Goal: Ask a question: Seek information or help from site administrators or community

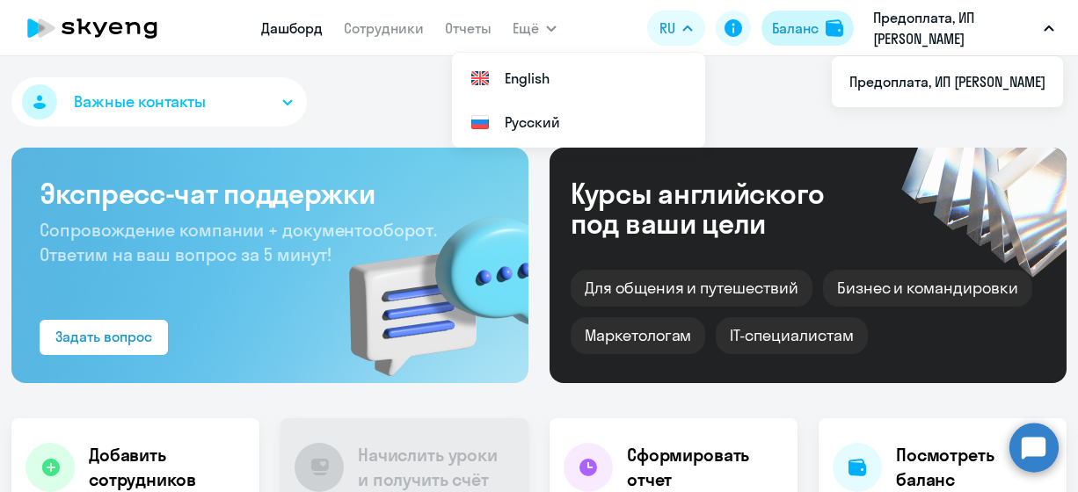
click at [811, 29] on div "Баланс" at bounding box center [795, 28] width 47 height 21
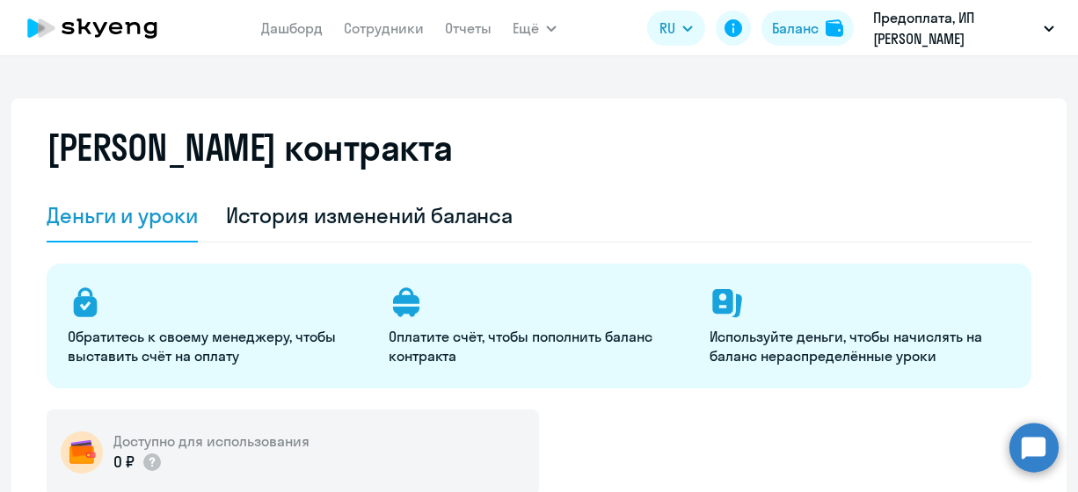
select select "english_adult_not_native_speaker"
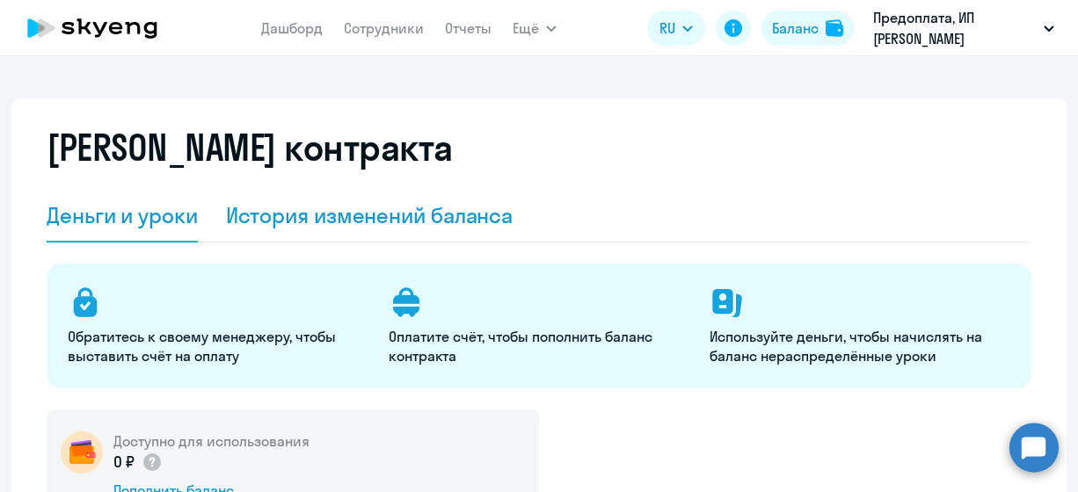
scroll to position [352, 0]
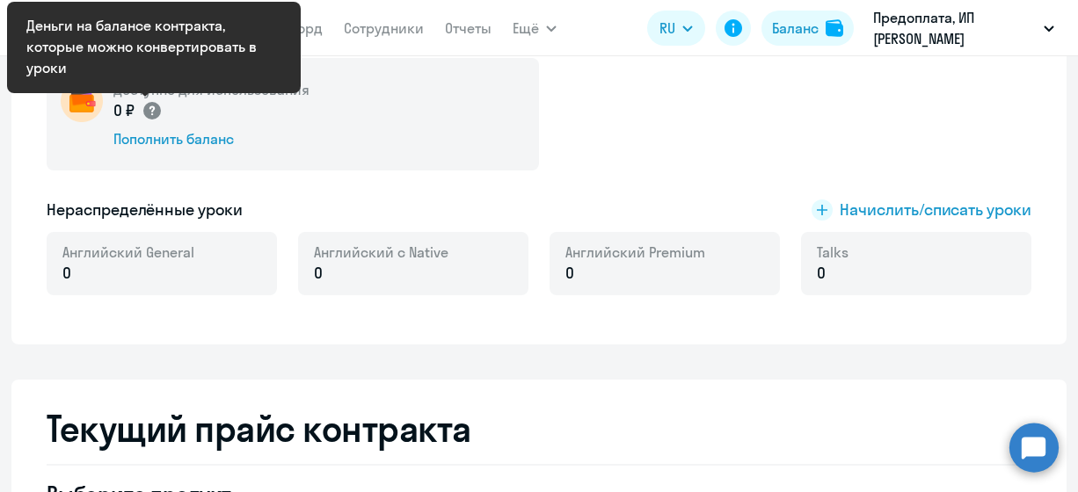
click at [143, 108] on circle at bounding box center [152, 111] width 18 height 18
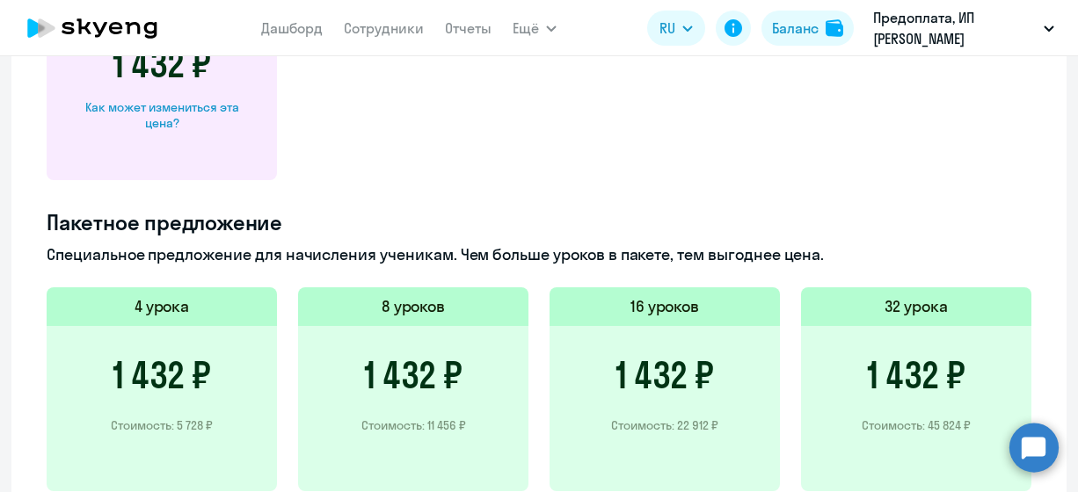
scroll to position [1055, 0]
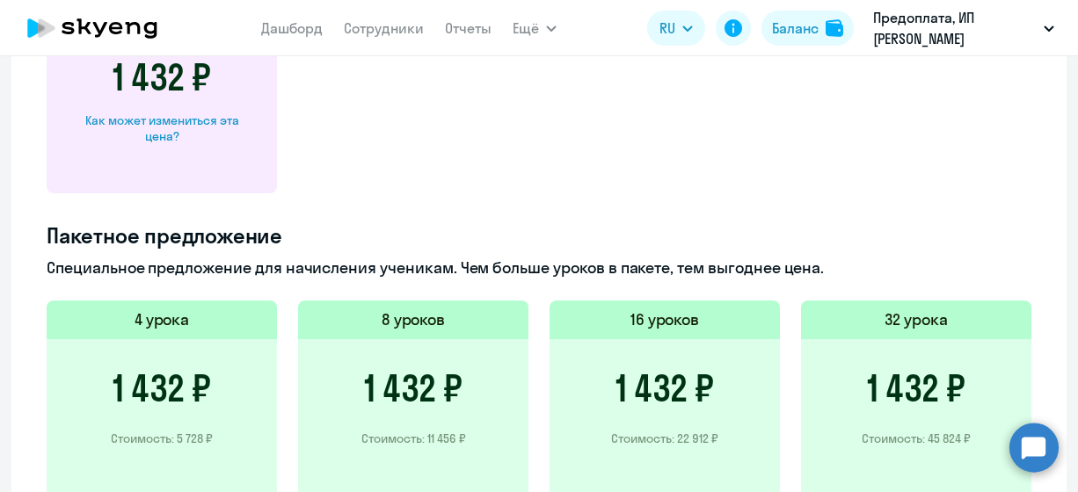
click at [1032, 449] on circle at bounding box center [1033, 447] width 49 height 49
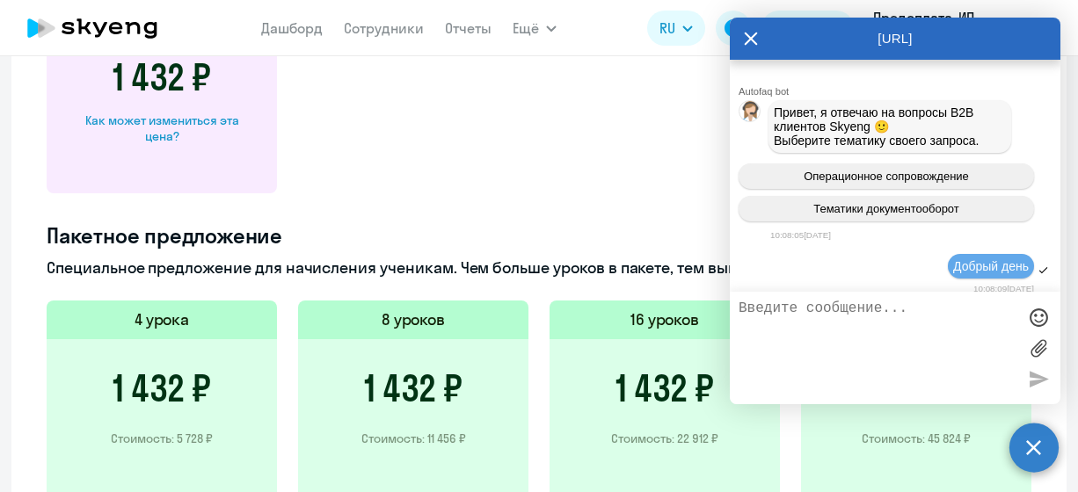
scroll to position [4789, 0]
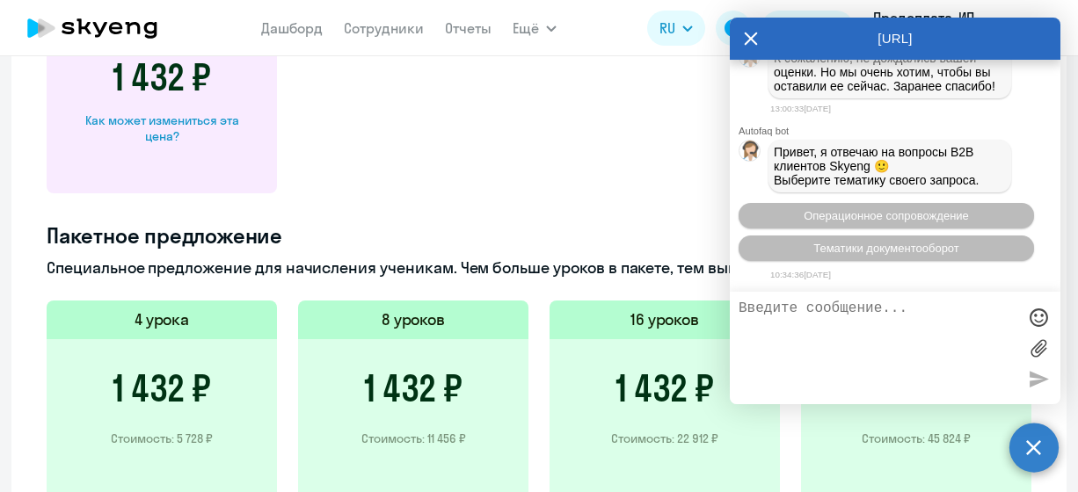
click at [811, 304] on textarea at bounding box center [877, 348] width 278 height 95
type textarea "Добрый день."
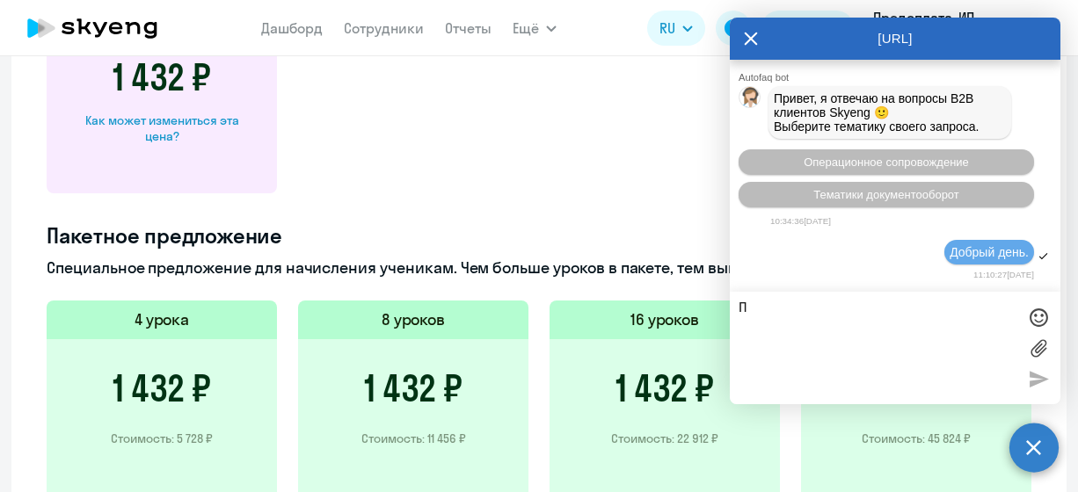
scroll to position [4982, 0]
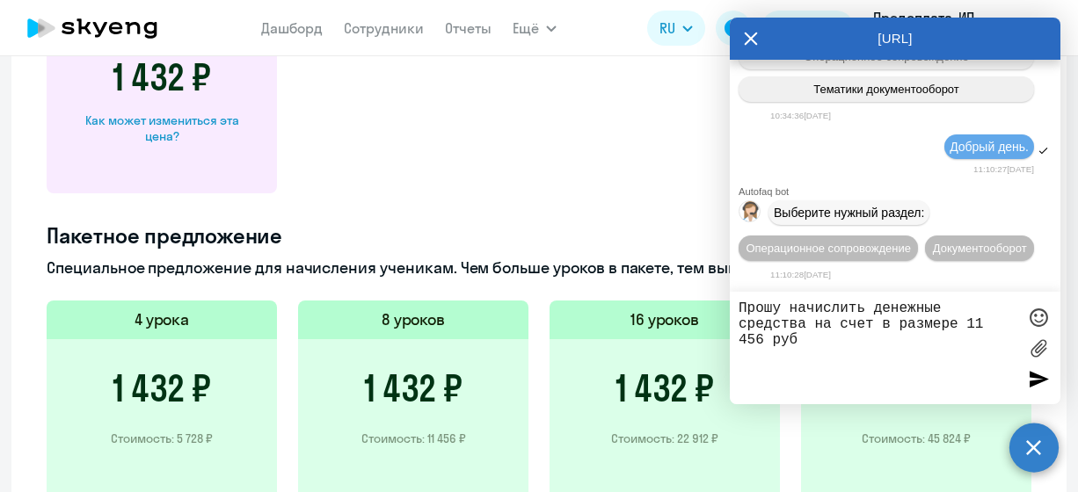
type textarea "Прошу начислить денежные средства на счет в размере 11 456 руб."
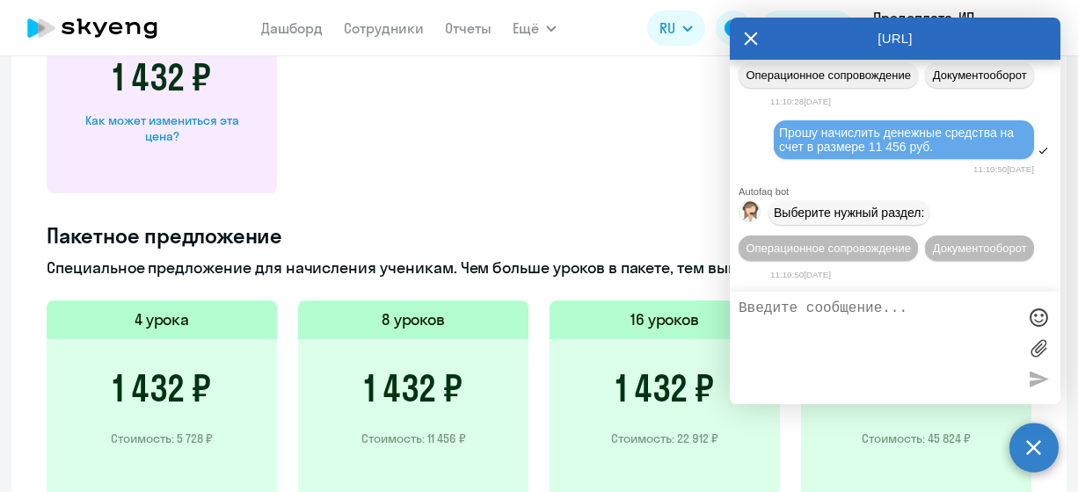
scroll to position [5192, 0]
type textarea "Оператор"
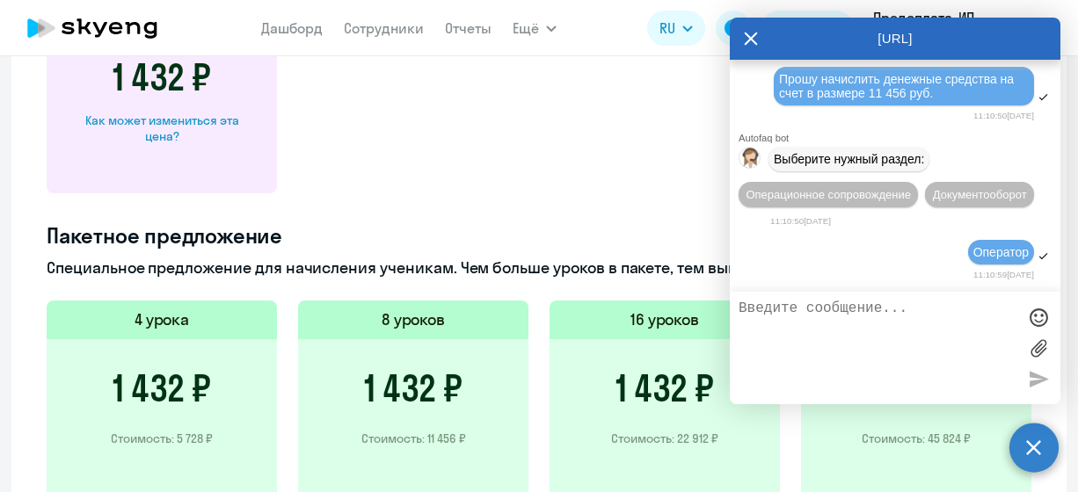
scroll to position [5385, 0]
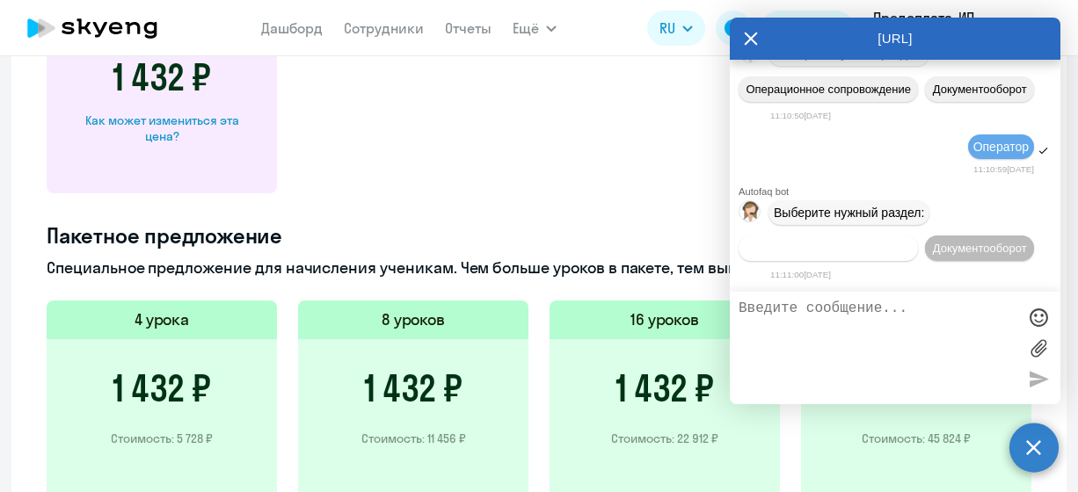
click at [829, 242] on span "Операционное сопровождение" at bounding box center [827, 248] width 165 height 13
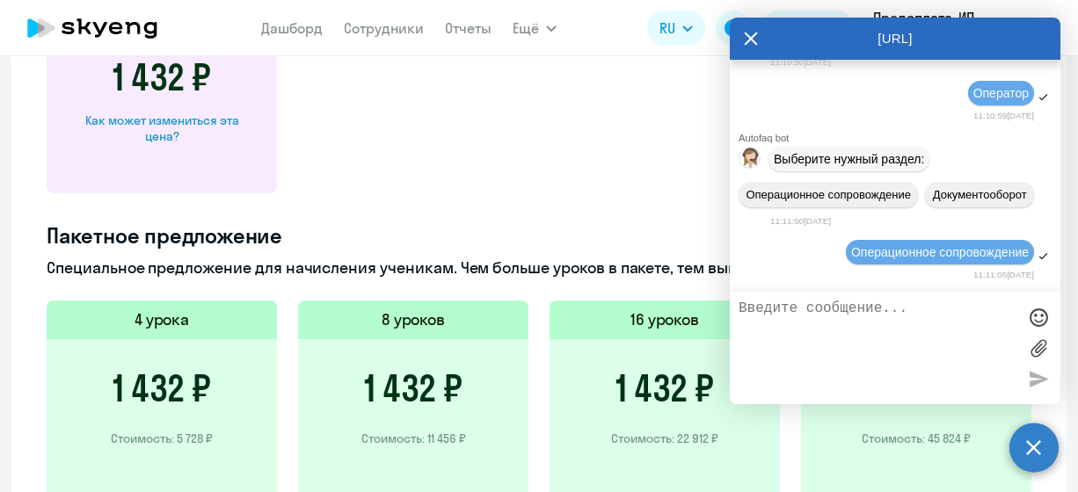
scroll to position [5547, 0]
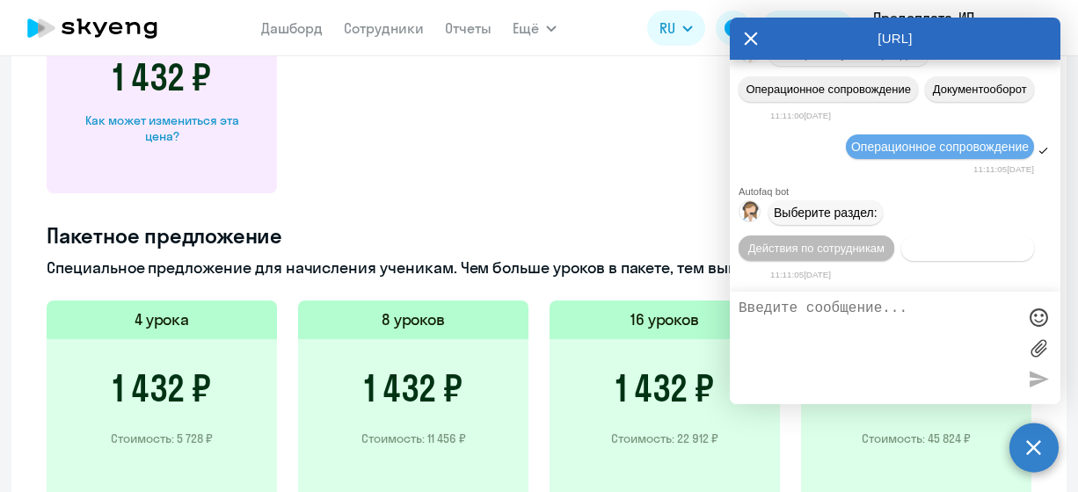
click at [910, 245] on span "Действия с балансом" at bounding box center [967, 248] width 114 height 13
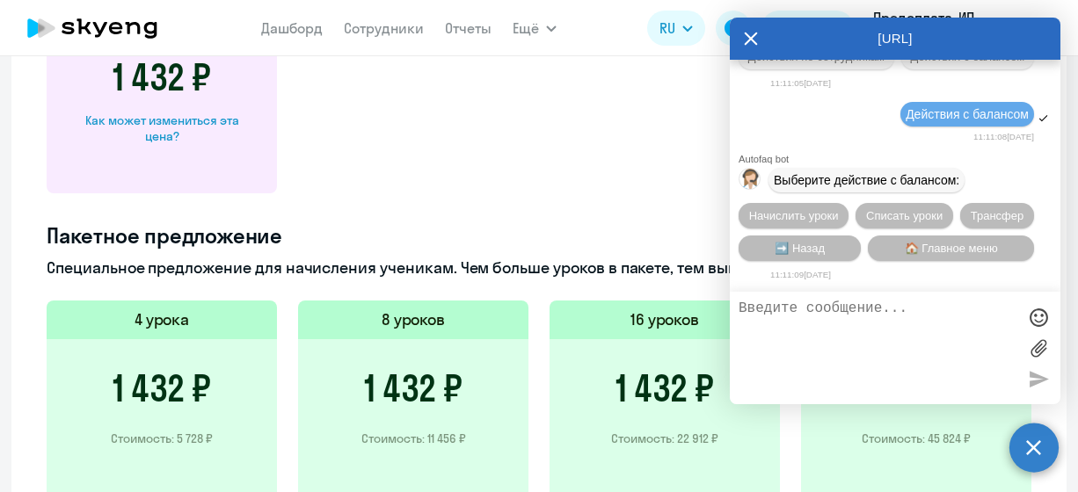
scroll to position [5743, 0]
click at [786, 217] on span "Начислить уроки" at bounding box center [794, 215] width 90 height 13
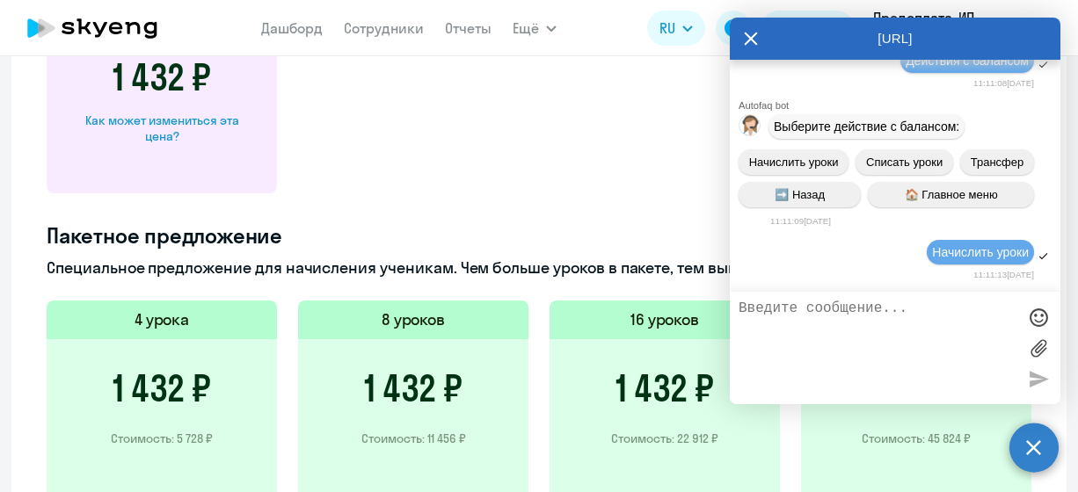
scroll to position [5971, 0]
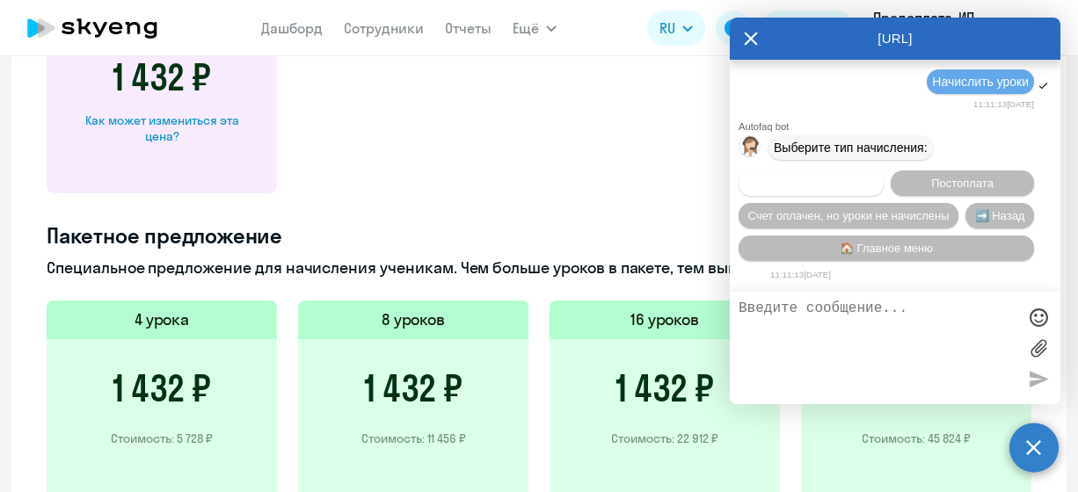
click at [827, 178] on span "Предоплата" at bounding box center [811, 183] width 64 height 13
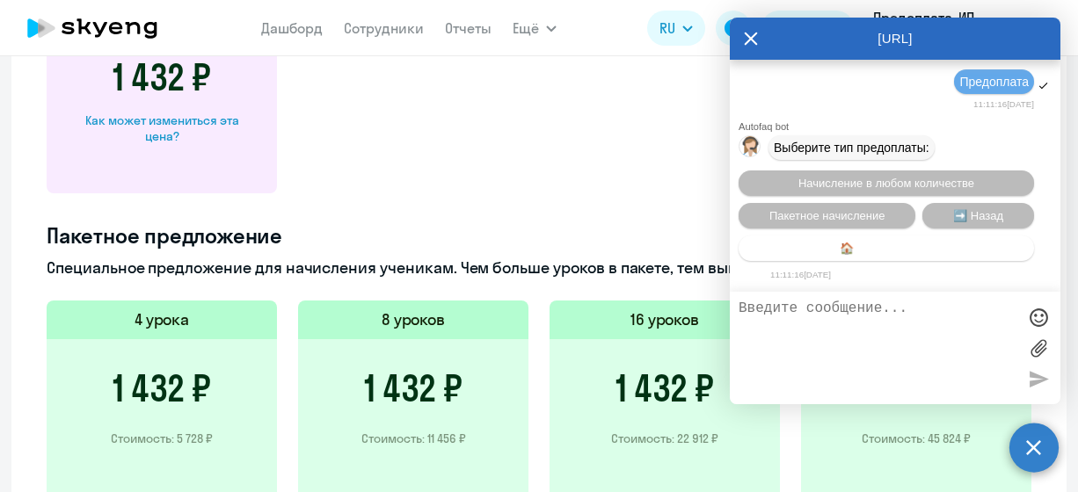
scroll to position [6201, 0]
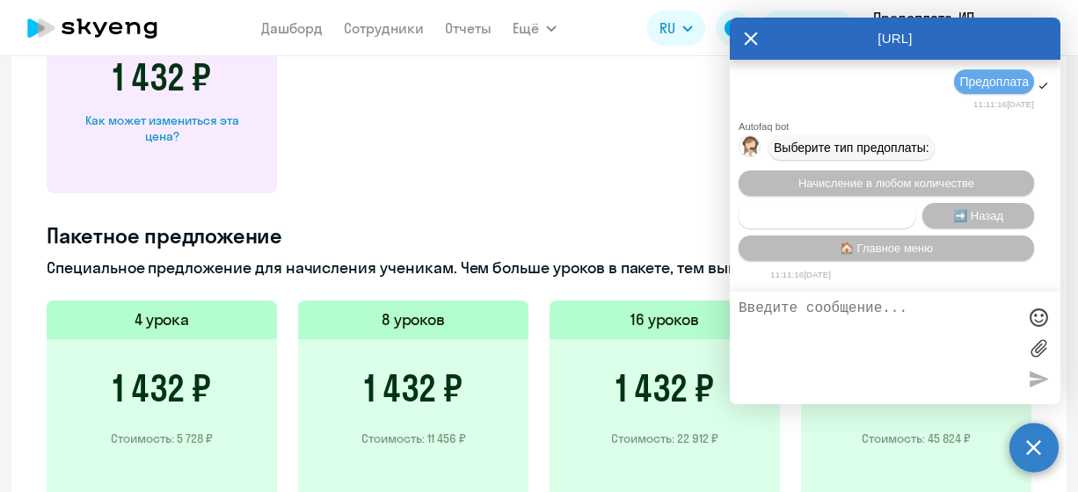
click at [796, 209] on span "Пакетное начисление" at bounding box center [827, 215] width 116 height 13
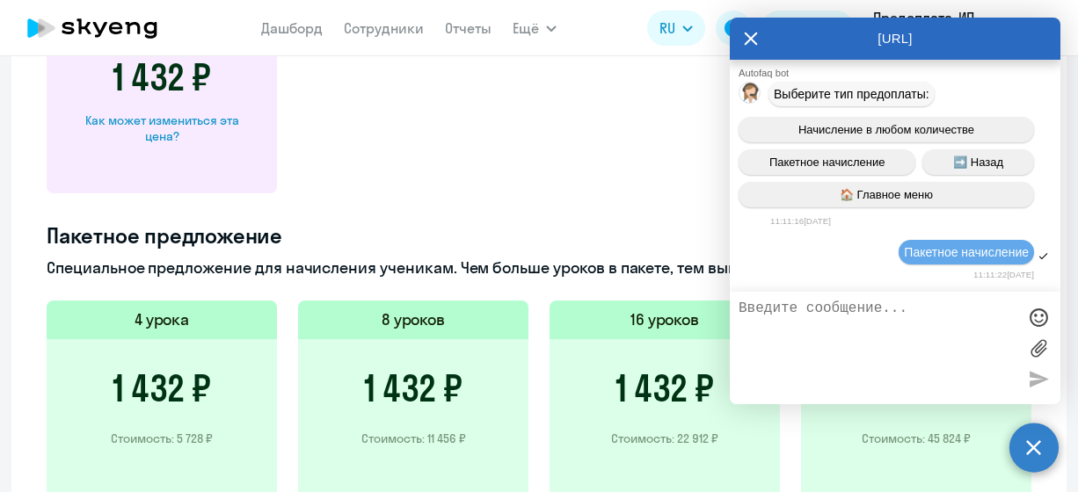
scroll to position [7147, 0]
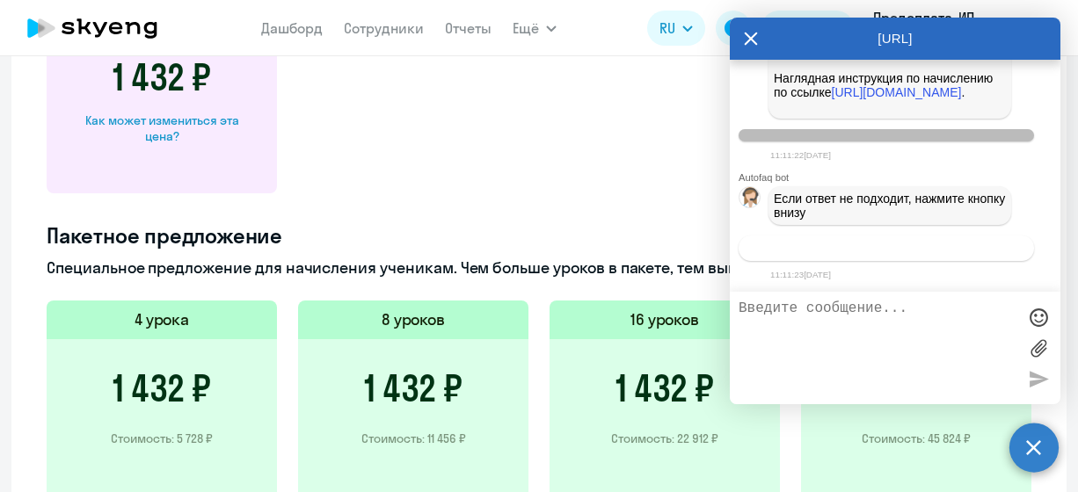
click at [854, 245] on span "Связаться с менеджером" at bounding box center [885, 248] width 134 height 13
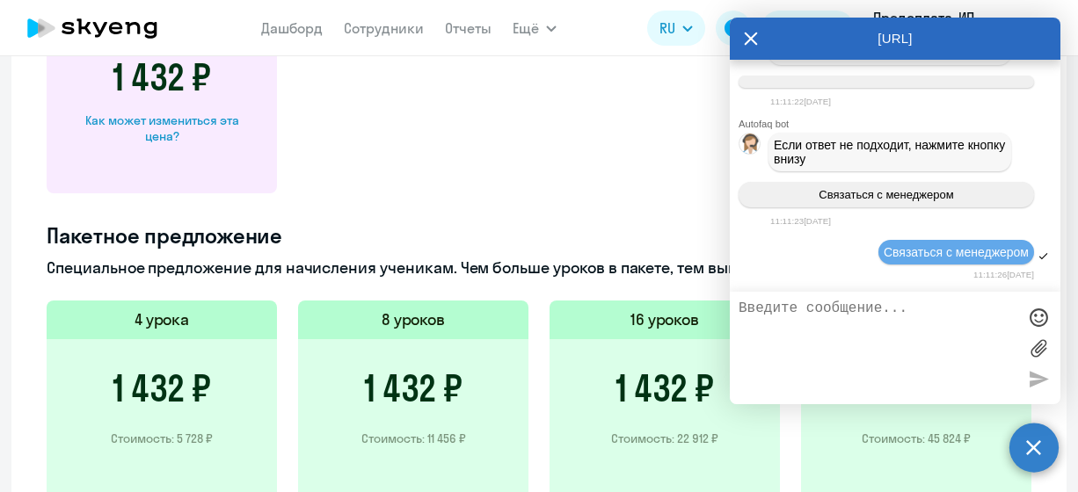
scroll to position [7201, 0]
click at [805, 313] on textarea at bounding box center [877, 348] width 278 height 95
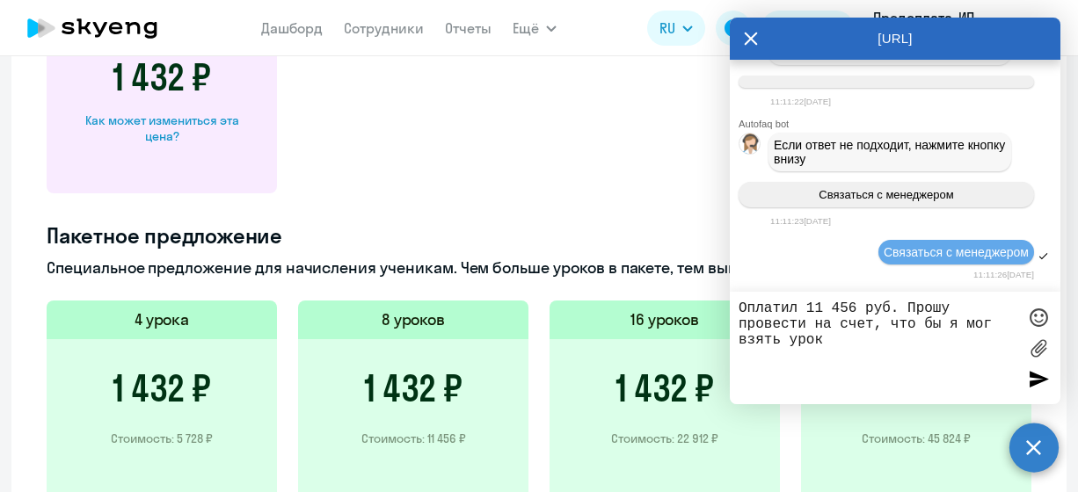
type textarea "Оплатил 11 456 руб. Прошу провести на счет, что бы я мог взять уроки"
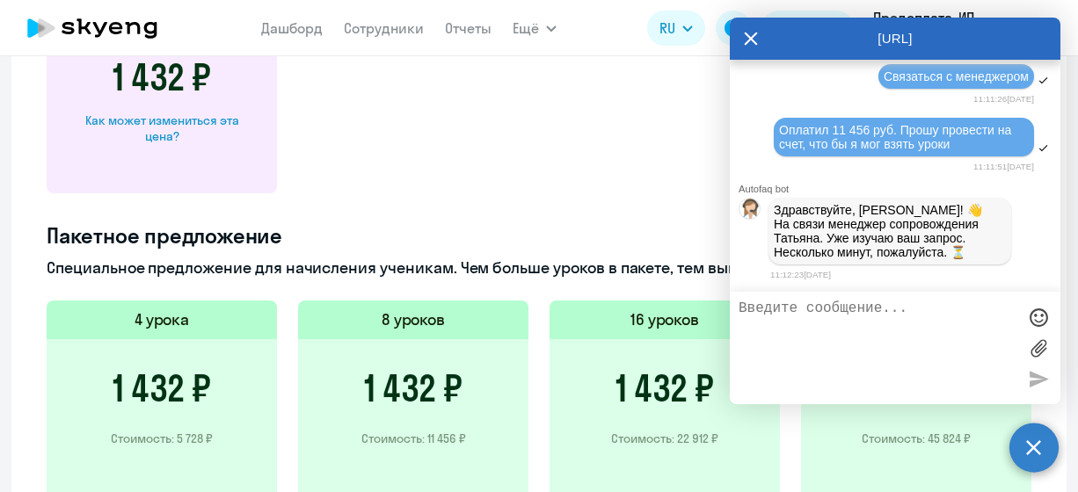
scroll to position [7386, 0]
click at [805, 313] on textarea at bounding box center [877, 348] width 278 height 95
click at [746, 36] on icon at bounding box center [751, 39] width 13 height 13
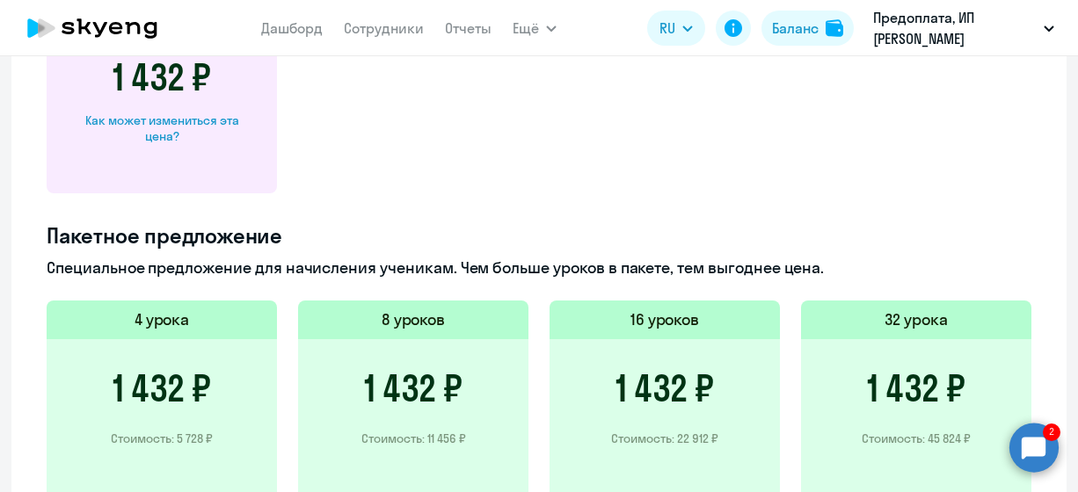
click at [1050, 454] on circle at bounding box center [1033, 447] width 49 height 49
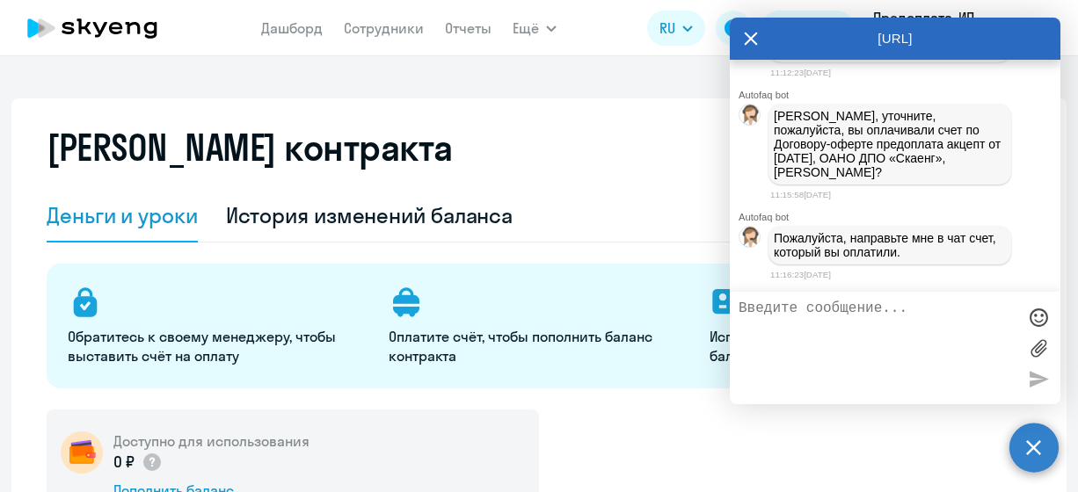
scroll to position [7595, 0]
click at [757, 35] on icon at bounding box center [751, 39] width 14 height 42
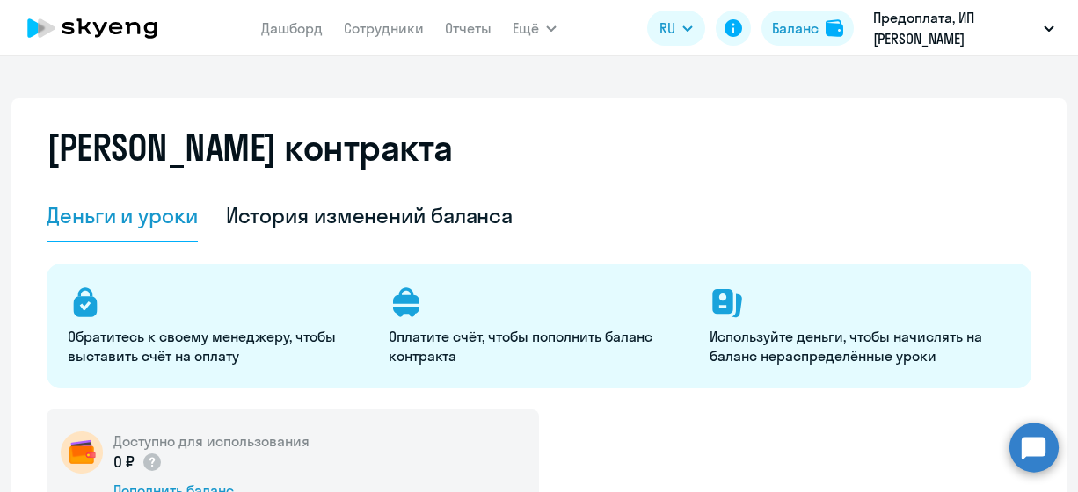
click at [1046, 435] on circle at bounding box center [1033, 447] width 49 height 49
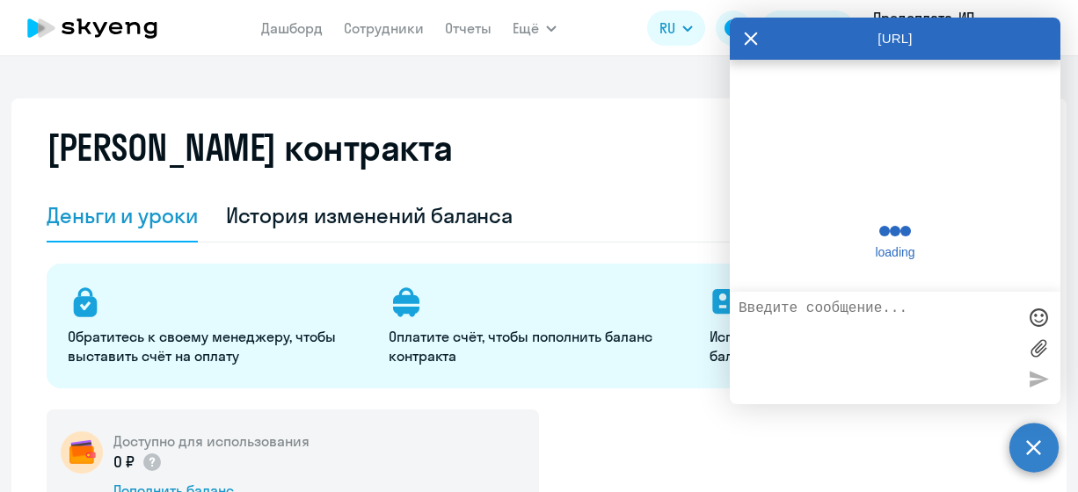
scroll to position [7588, 0]
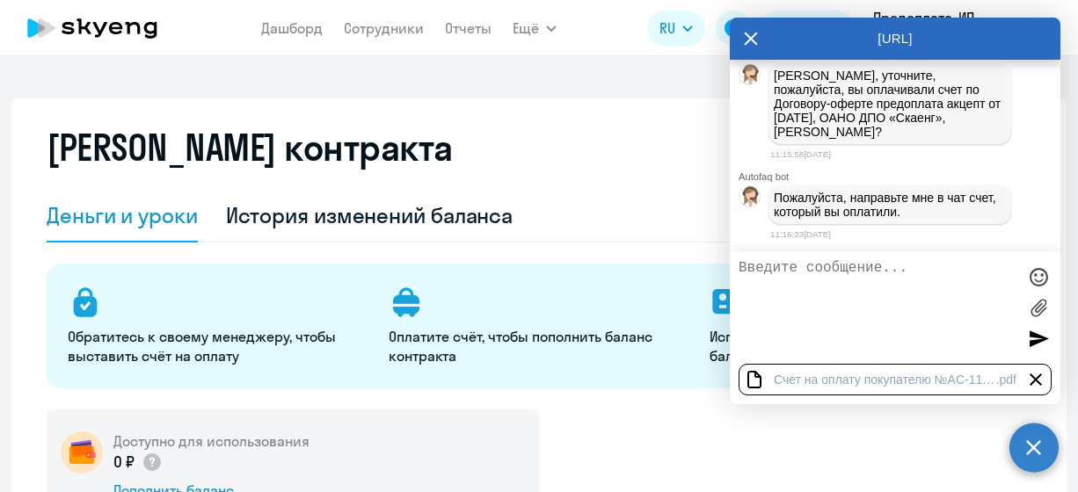
click at [1042, 333] on div at bounding box center [1038, 338] width 26 height 26
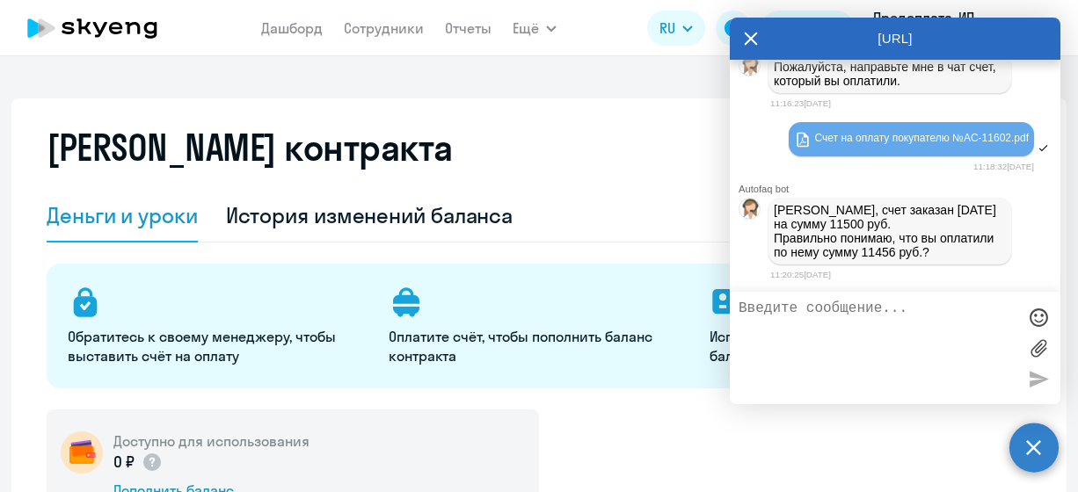
scroll to position [7771, 0]
click at [806, 333] on textarea at bounding box center [877, 348] width 278 height 95
type textarea "я оплатил 11 500"
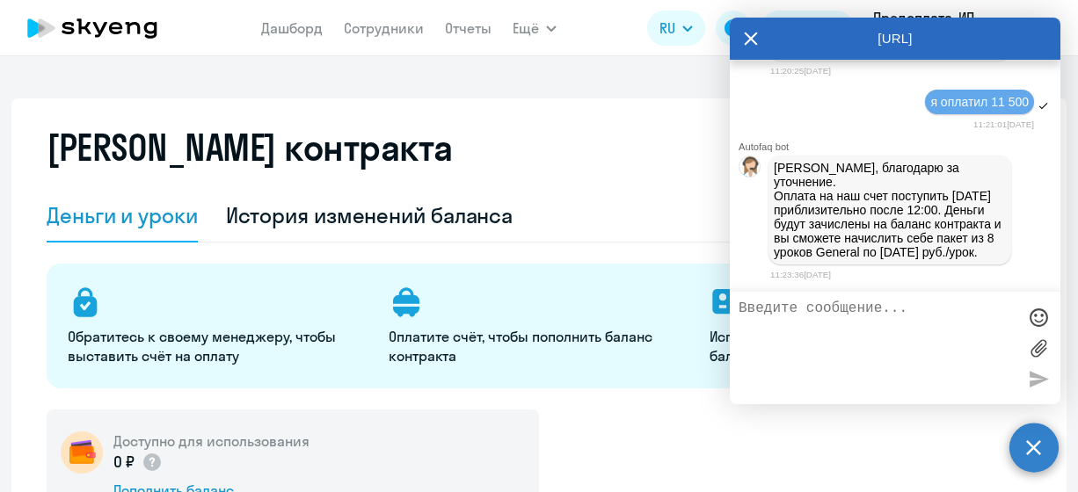
scroll to position [8122, 0]
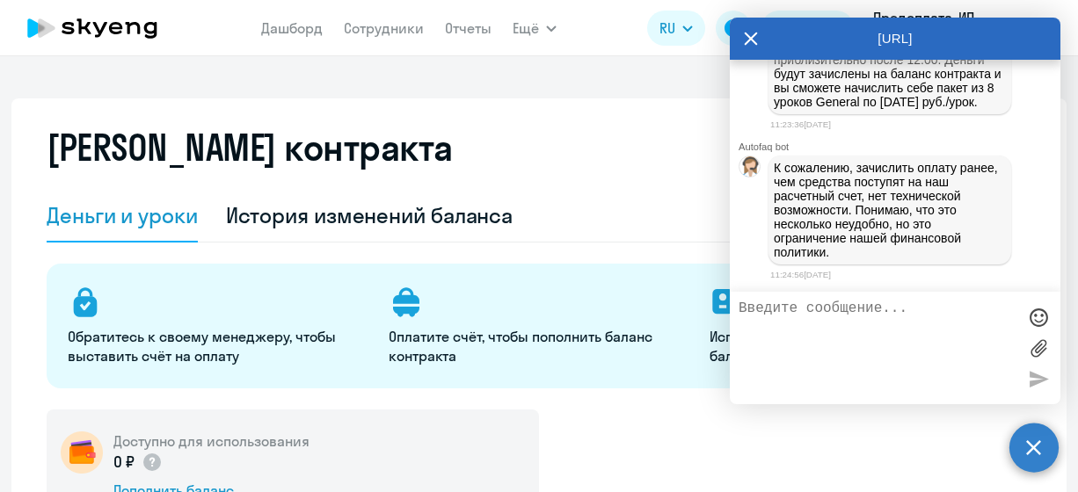
click at [750, 48] on icon at bounding box center [751, 39] width 14 height 42
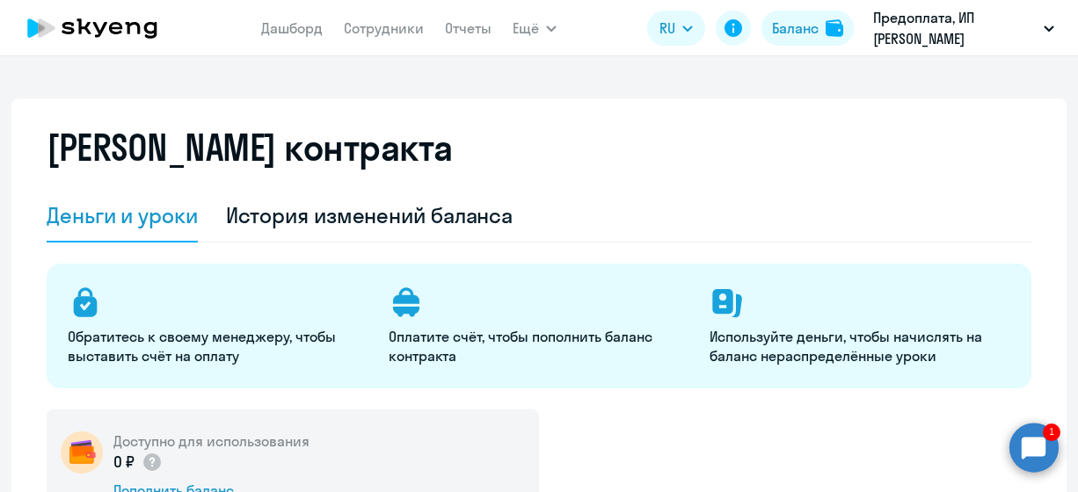
click at [1052, 447] on circle at bounding box center [1033, 447] width 49 height 49
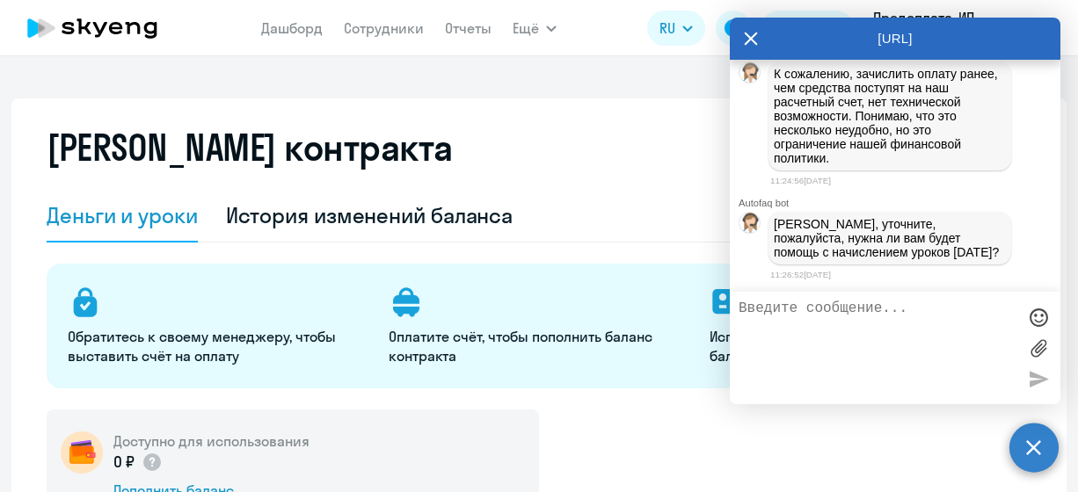
scroll to position [8219, 0]
type textarea "Да. Прошу сразу начислить"
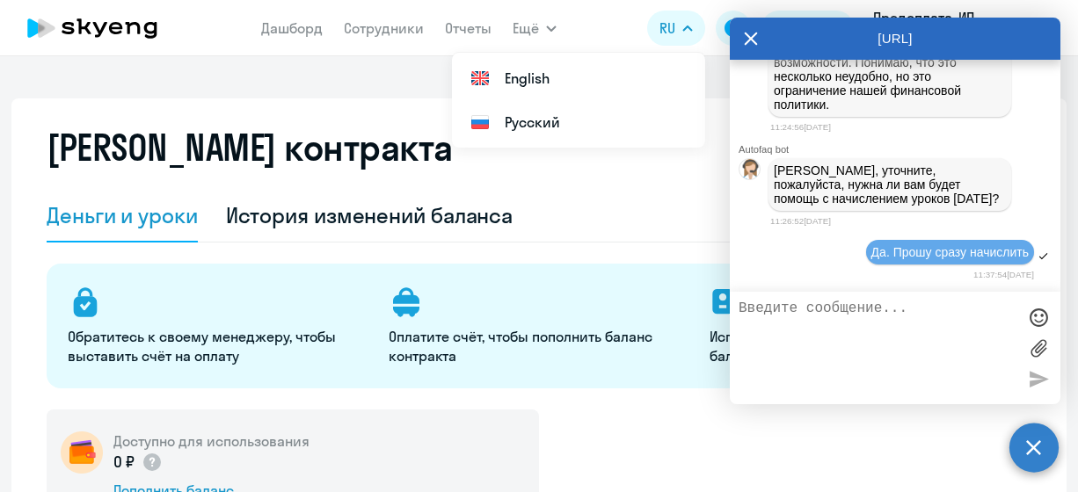
drag, startPoint x: 612, startPoint y: 147, endPoint x: 687, endPoint y: 85, distance: 97.5
click at [613, 147] on ul "English Русский" at bounding box center [578, 100] width 253 height 95
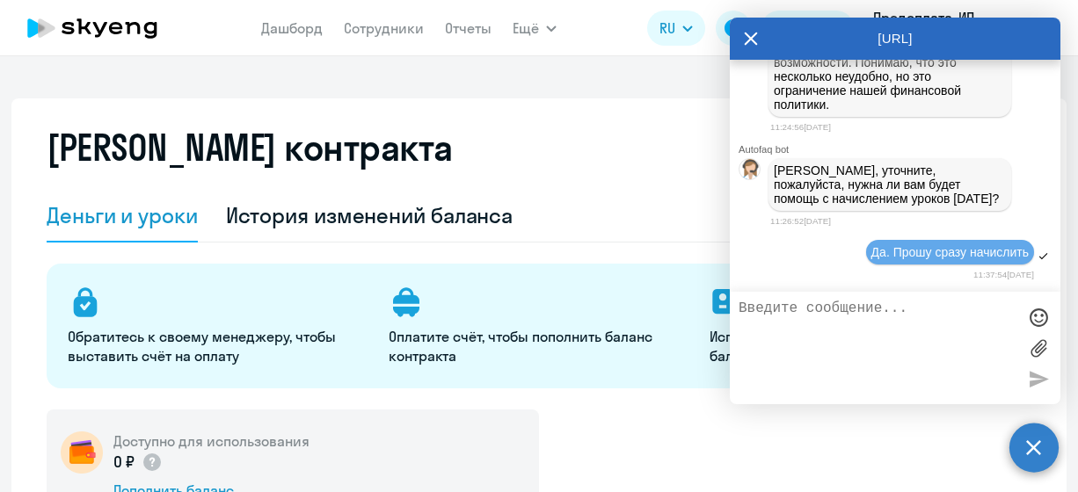
click at [760, 25] on div "[URL]" at bounding box center [895, 39] width 331 height 42
click at [759, 35] on div "[URL]" at bounding box center [895, 39] width 331 height 42
click at [755, 38] on icon at bounding box center [751, 39] width 14 height 42
